Goal: Transaction & Acquisition: Book appointment/travel/reservation

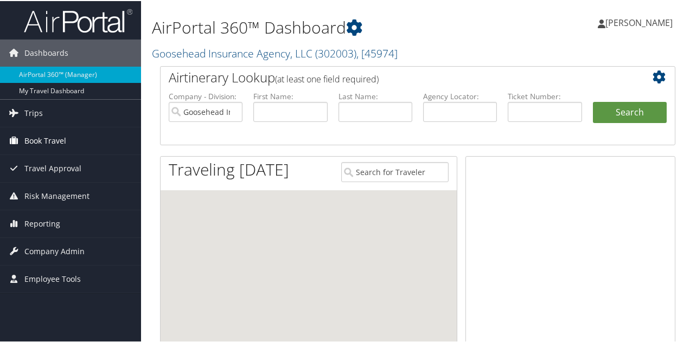
click at [24, 138] on span "Book Travel" at bounding box center [45, 139] width 42 height 27
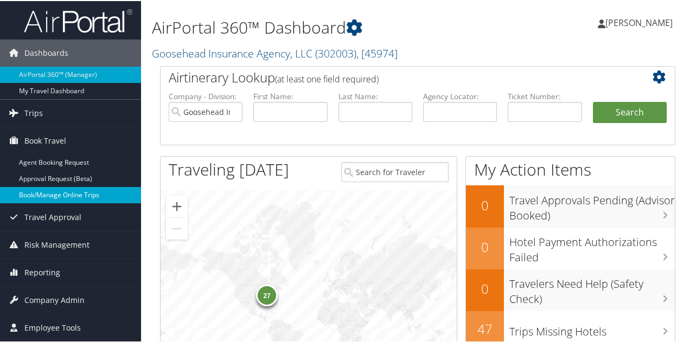
click at [99, 190] on link "Book/Manage Online Trips" at bounding box center [70, 194] width 141 height 16
click at [42, 189] on link "Book/Manage Online Trips" at bounding box center [70, 194] width 141 height 16
